Goal: Task Accomplishment & Management: Use online tool/utility

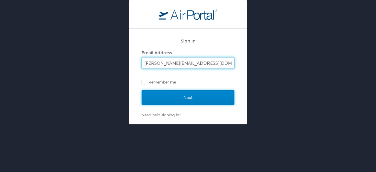
click at [225, 98] on input "Next" at bounding box center [187, 97] width 93 height 15
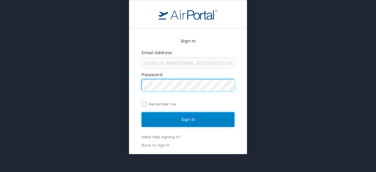
click at [198, 122] on input "Sign In" at bounding box center [187, 119] width 93 height 15
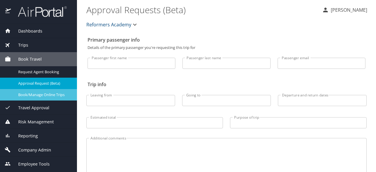
click at [48, 95] on span "Book/Manage Online Trips" at bounding box center [44, 95] width 52 height 6
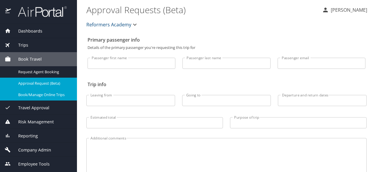
click at [28, 136] on span "Reporting" at bounding box center [24, 136] width 27 height 6
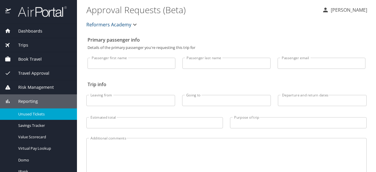
click at [38, 117] on span "Unused Tickets" at bounding box center [44, 115] width 52 height 6
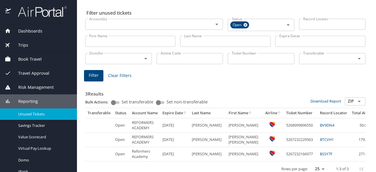
scroll to position [24, 0]
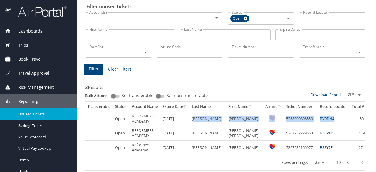
drag, startPoint x: 195, startPoint y: 116, endPoint x: 323, endPoint y: 121, distance: 127.5
click at [323, 121] on tr "Open REFORMERS ACADEMY 4/27/2026 DARNELL DANIEL SCOTT 5268999896550 BV9DN4 50.01" at bounding box center [250, 119] width 331 height 14
click at [323, 121] on td "BV9DN4" at bounding box center [333, 119] width 32 height 14
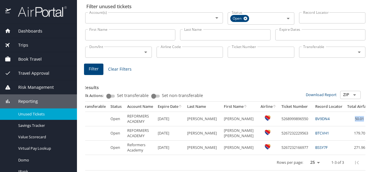
scroll to position [0, 11]
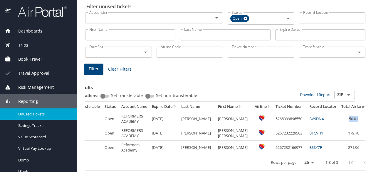
drag, startPoint x: 334, startPoint y: 118, endPoint x: 372, endPoint y: 117, distance: 37.9
click at [372, 117] on tr "Open REFORMERS ACADEMY 4/27/2026 DARNELL DANIEL SCOTT 5268999896550 BV9DN4 50.01" at bounding box center [240, 119] width 331 height 14
click at [339, 119] on td "50.01" at bounding box center [354, 119] width 31 height 14
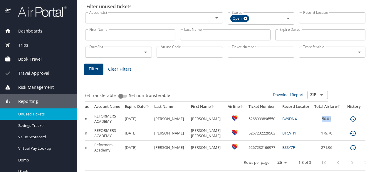
drag, startPoint x: 327, startPoint y: 119, endPoint x: 380, endPoint y: 118, distance: 52.8
click at [365, 118] on div "3 Results Bulk Actions: Set transferable Set non-transferable Download Report Z…" at bounding box center [225, 123] width 280 height 95
click at [291, 119] on td "BV9DN4" at bounding box center [296, 119] width 32 height 14
click at [282, 120] on link "BV9DN4" at bounding box center [289, 118] width 14 height 5
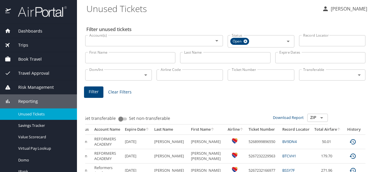
scroll to position [0, 0]
